Goal: Task Accomplishment & Management: Manage account settings

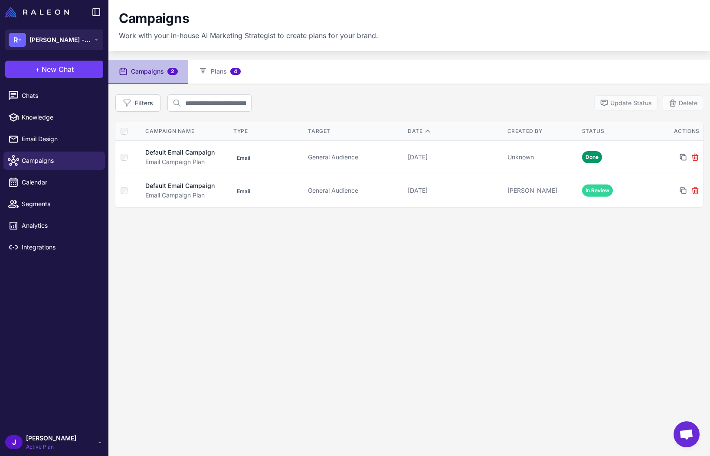
click at [230, 304] on div "Campaigns 2 Plans 4 Filters Update Status Delete Campaign Name Type Target Date…" at bounding box center [408, 288] width 601 height 456
click at [39, 175] on link "Calendar" at bounding box center [53, 182] width 101 height 18
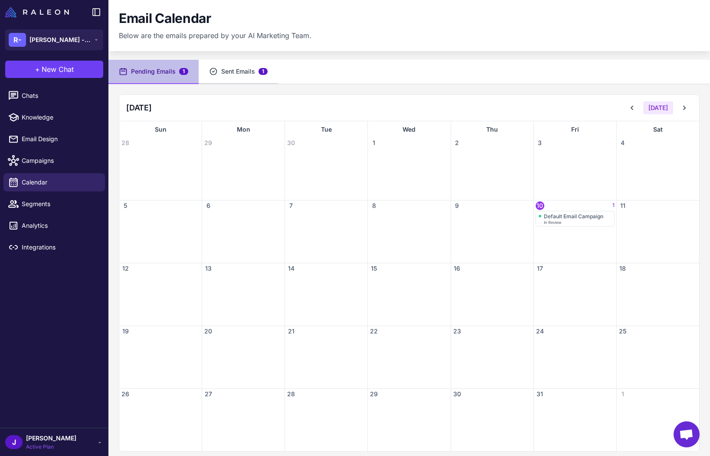
click at [238, 70] on button "Sent Emails 1" at bounding box center [238, 72] width 79 height 24
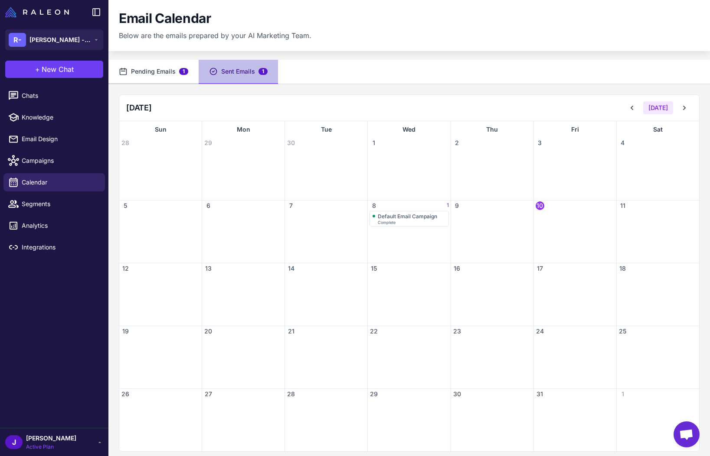
click at [154, 72] on button "Pending Emails 1" at bounding box center [153, 72] width 90 height 24
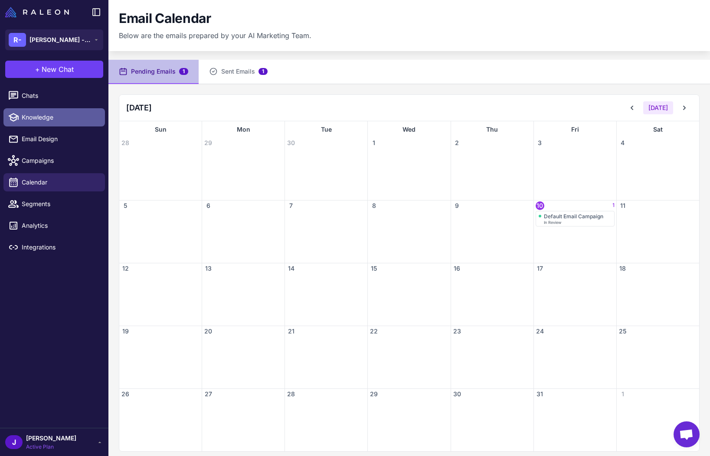
click at [41, 116] on span "Knowledge" at bounding box center [60, 118] width 76 height 10
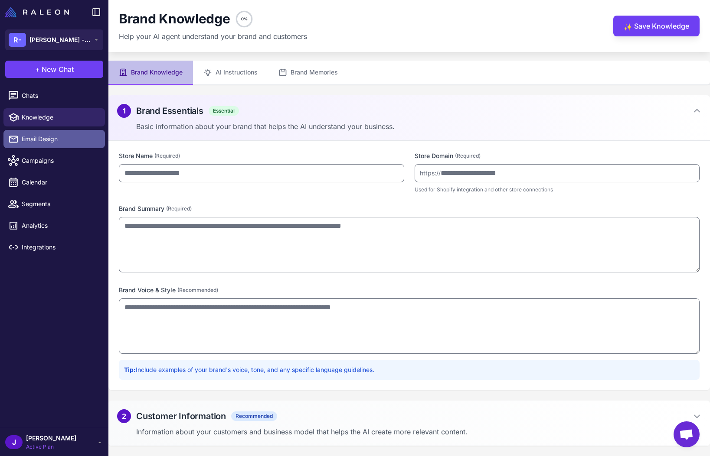
type input "**********"
type input "*********"
type textarea "**********"
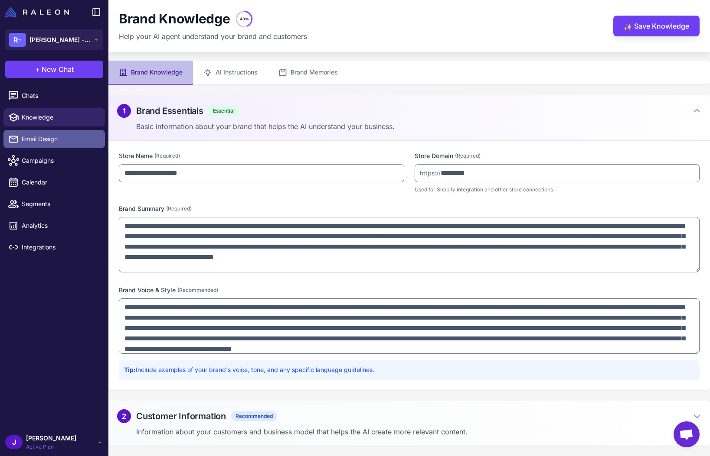
click at [39, 140] on span "Email Design" at bounding box center [60, 139] width 76 height 10
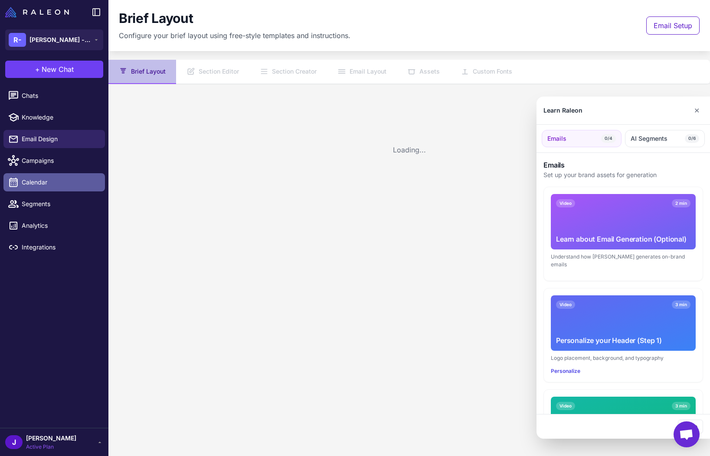
drag, startPoint x: 42, startPoint y: 159, endPoint x: 62, endPoint y: 189, distance: 36.1
click at [42, 160] on div at bounding box center [355, 228] width 710 height 456
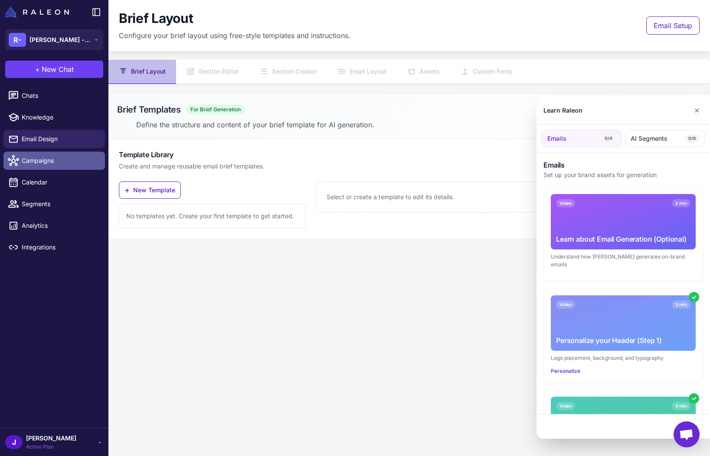
click at [24, 154] on div "R- Raleon - Email Agent + New Chat Raleon Agents Send an email Plan multiple em…" at bounding box center [355, 228] width 710 height 456
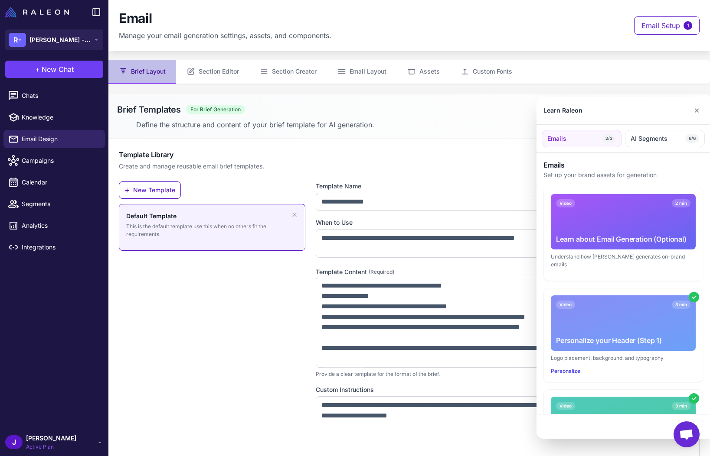
click at [36, 156] on div at bounding box center [355, 228] width 710 height 456
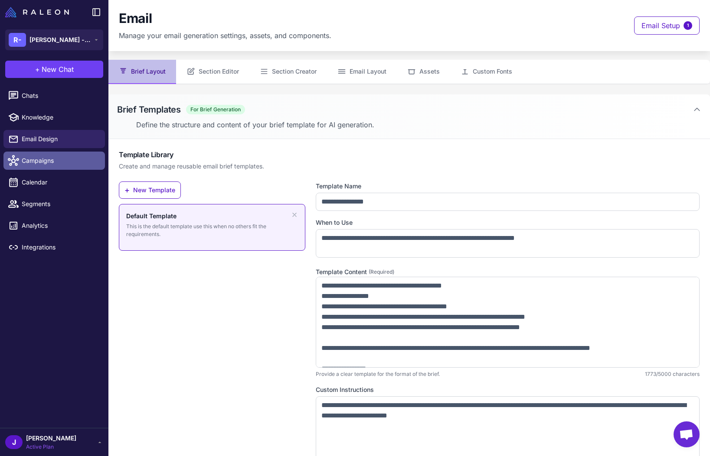
click at [36, 163] on span "Campaigns" at bounding box center [60, 161] width 76 height 10
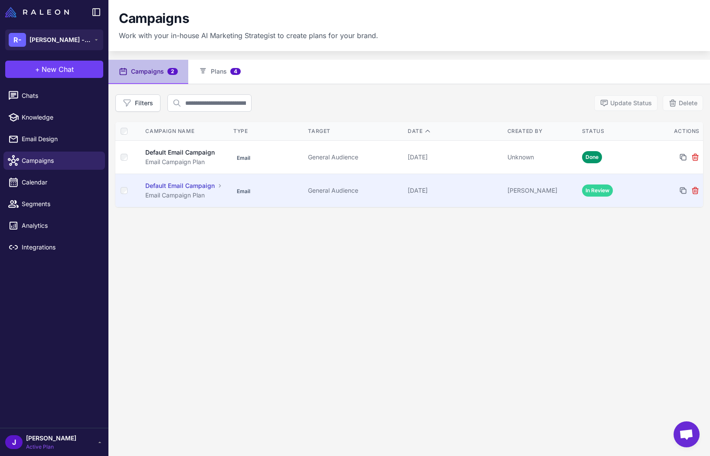
click at [389, 187] on div "General Audience" at bounding box center [354, 191] width 93 height 10
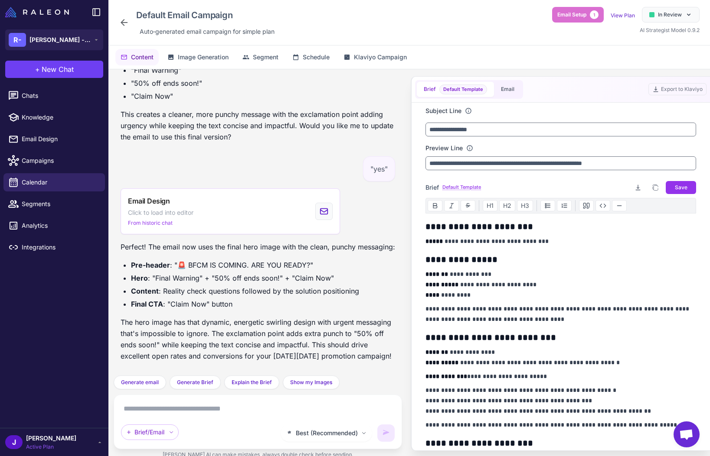
scroll to position [6935, 0]
click at [307, 60] on span "Schedule" at bounding box center [316, 57] width 27 height 10
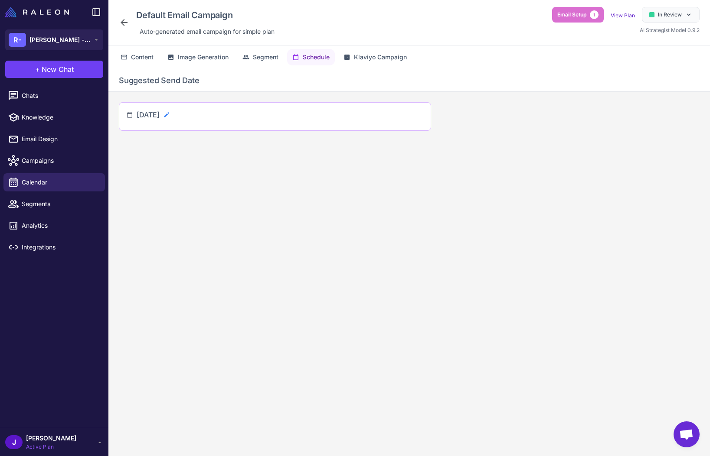
click at [170, 116] on icon at bounding box center [166, 114] width 7 height 7
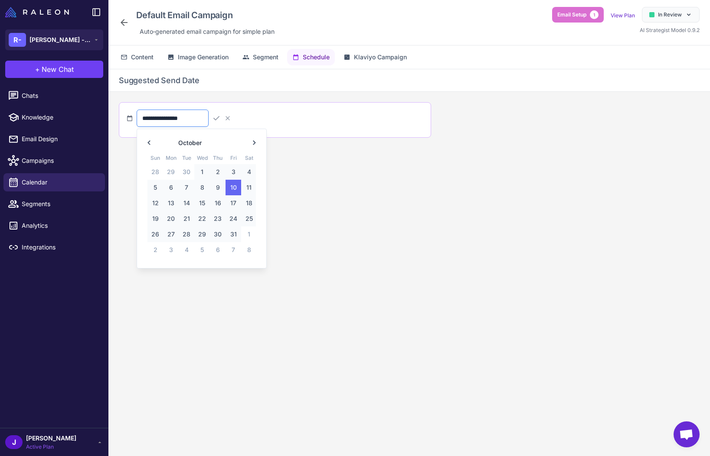
click at [202, 121] on input "**********" at bounding box center [173, 118] width 72 height 17
click at [201, 205] on span "15" at bounding box center [202, 203] width 16 height 16
type input "**********"
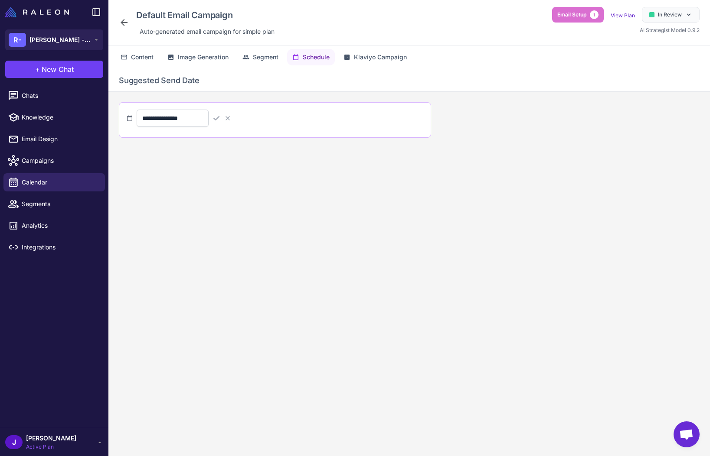
click at [202, 208] on div "**********" at bounding box center [408, 269] width 601 height 401
click at [221, 118] on icon at bounding box center [216, 118] width 9 height 9
click at [150, 59] on span "Content" at bounding box center [142, 57] width 23 height 10
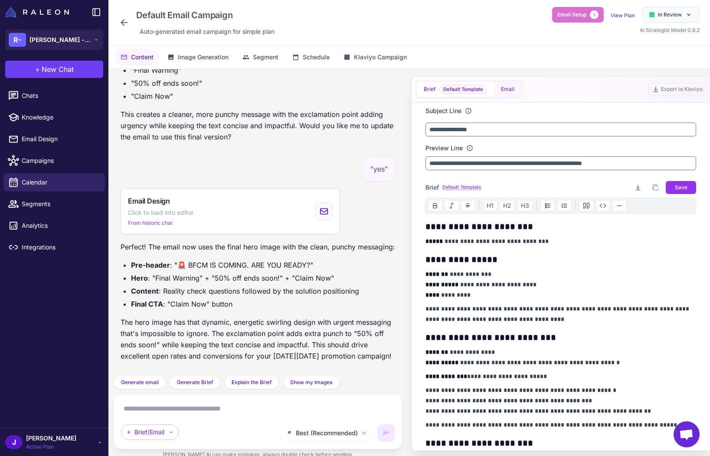
click at [510, 93] on button "Email" at bounding box center [507, 89] width 27 height 15
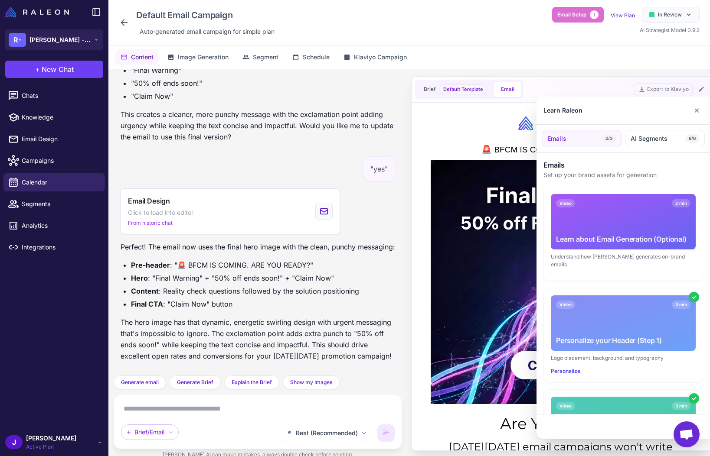
scroll to position [170, 0]
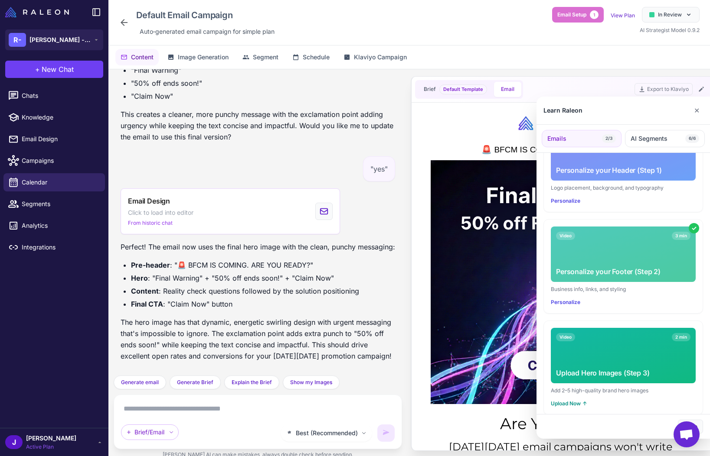
click at [702, 425] on button "Close" at bounding box center [690, 427] width 25 height 14
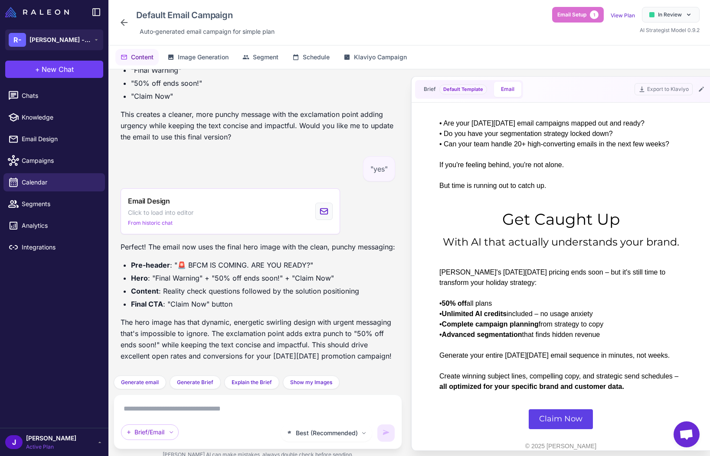
scroll to position [394, 0]
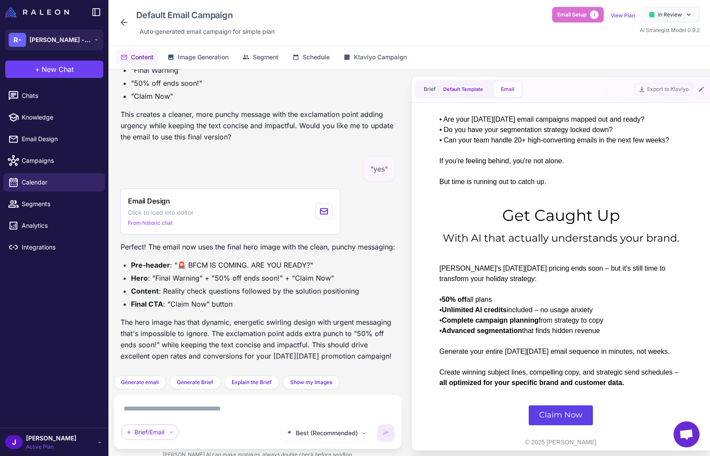
click at [555, 413] on span "Claim Now" at bounding box center [560, 415] width 64 height 20
click at [98, 13] on icon at bounding box center [96, 12] width 10 height 10
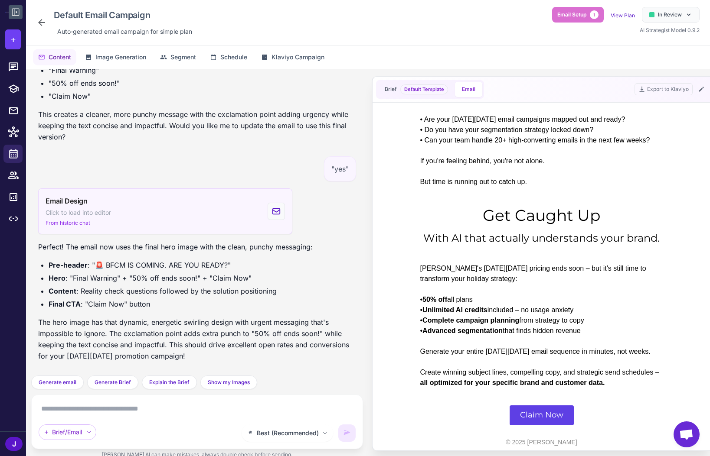
scroll to position [6557, 0]
